Goal: Information Seeking & Learning: Learn about a topic

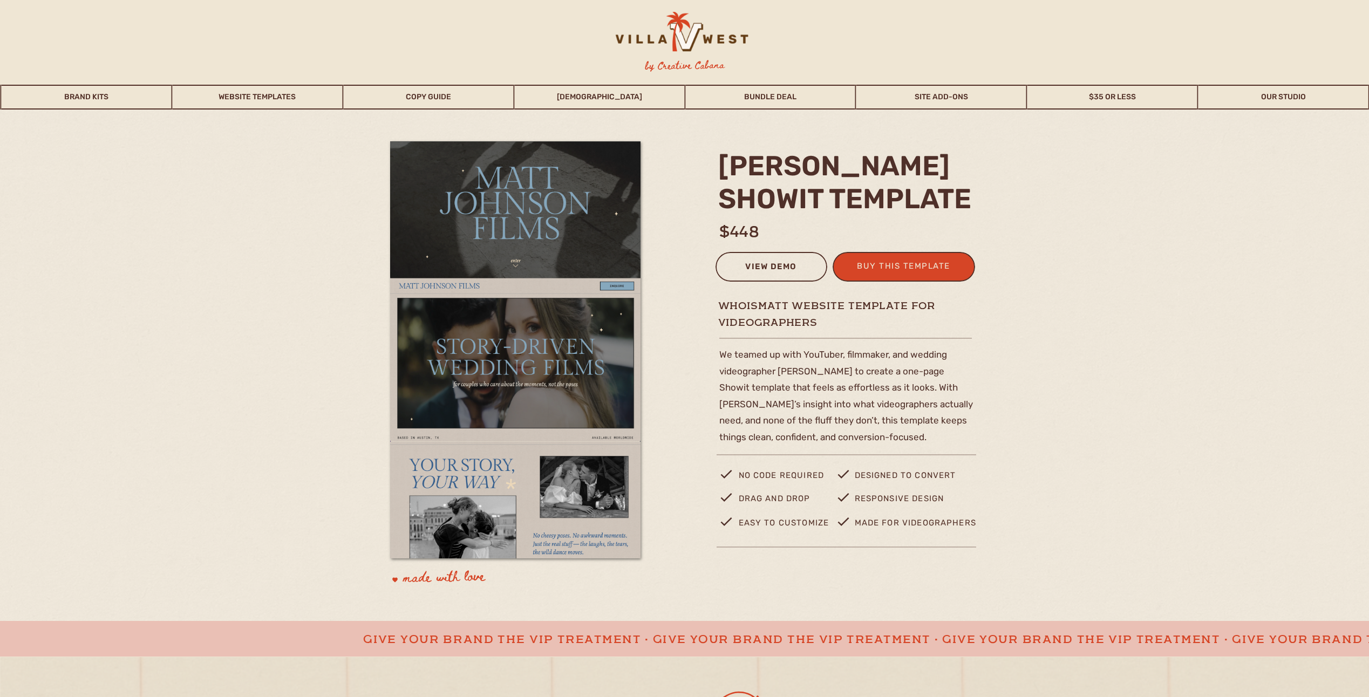
click at [758, 268] on div "view demo" at bounding box center [772, 269] width 98 height 18
click at [251, 94] on link "Website Templates" at bounding box center [257, 97] width 170 height 25
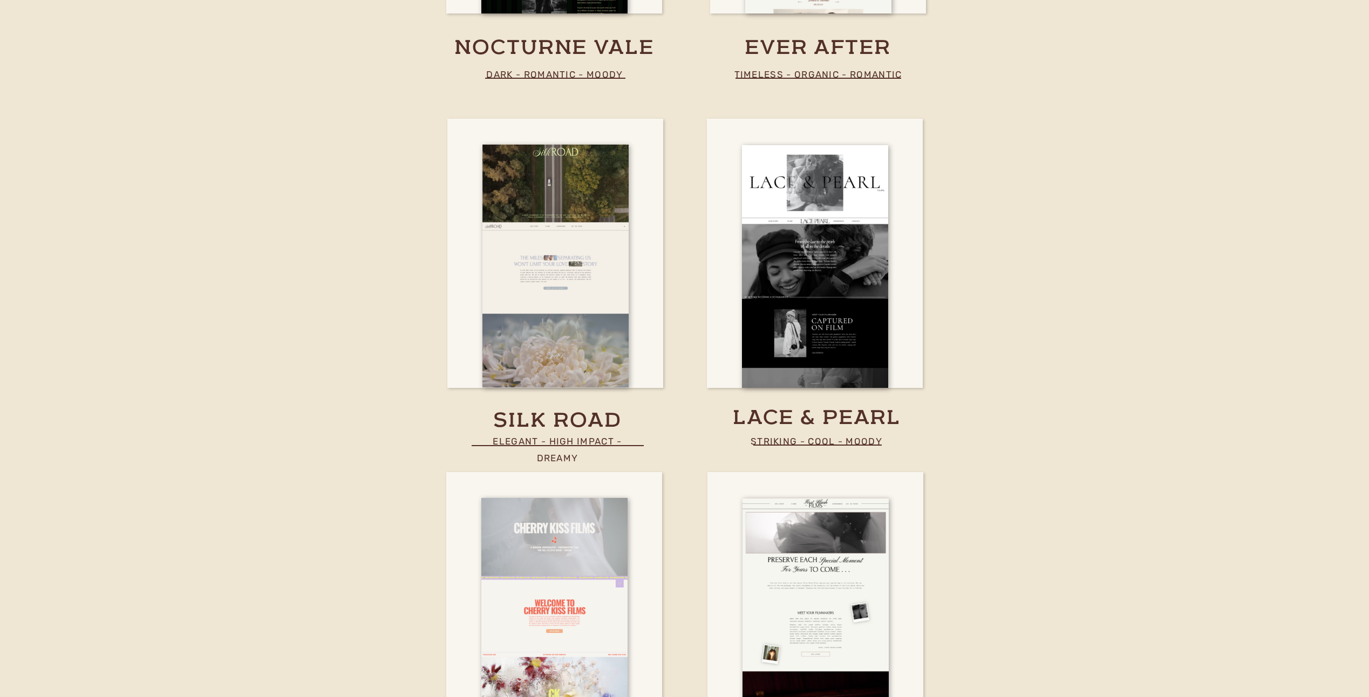
scroll to position [3712, 0]
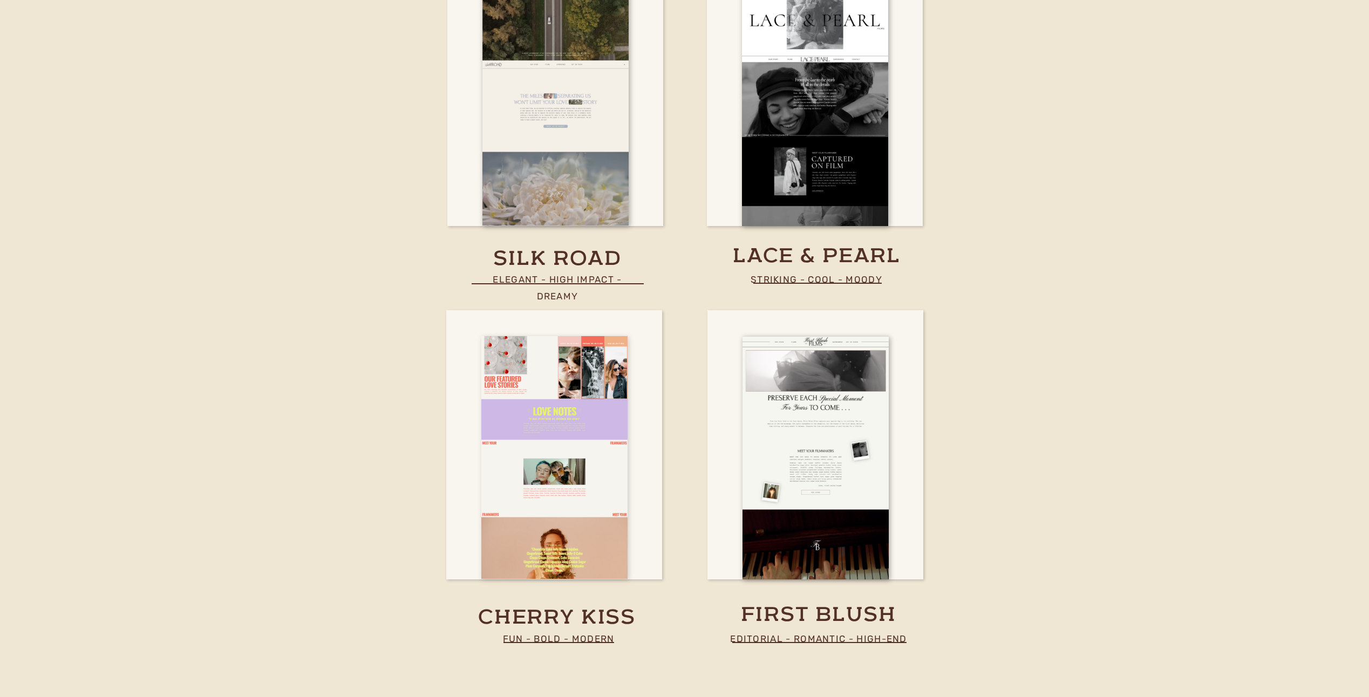
drag, startPoint x: 625, startPoint y: 489, endPoint x: 614, endPoint y: 486, distance: 10.6
